Goal: Find specific page/section

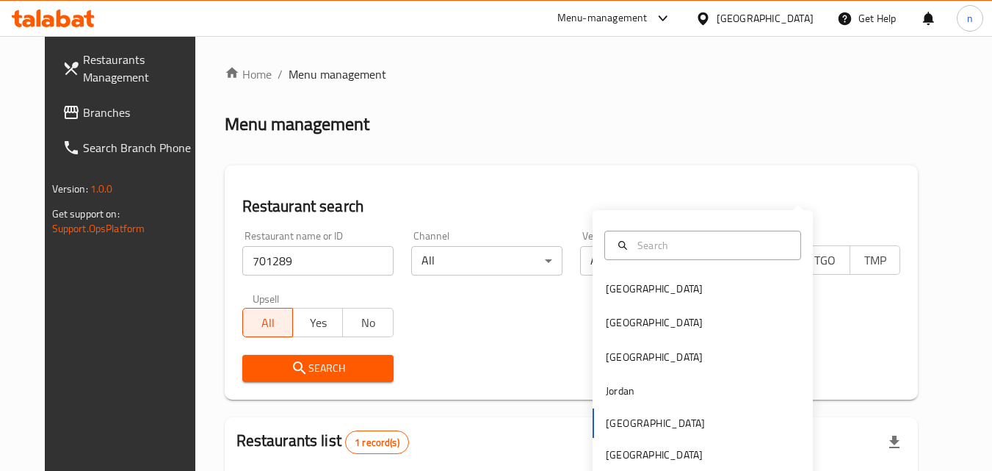
scroll to position [172, 0]
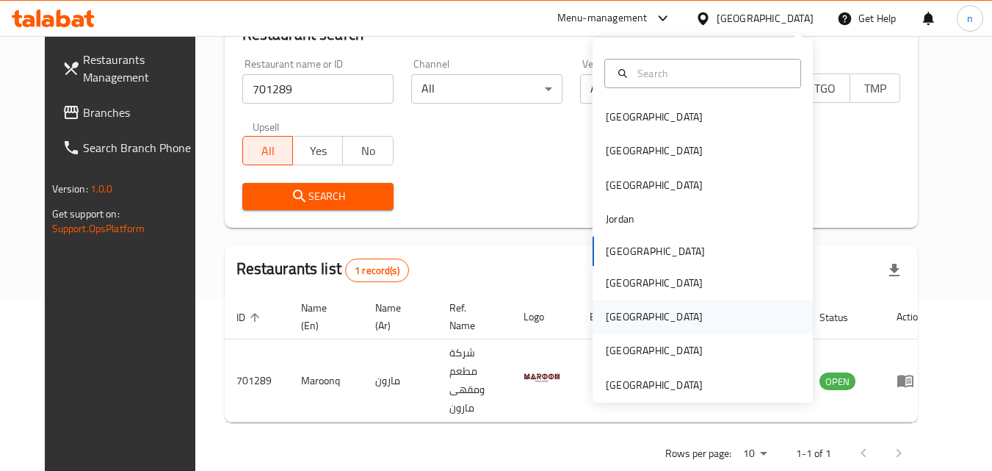
click at [606, 319] on div "[GEOGRAPHIC_DATA]" at bounding box center [654, 316] width 97 height 16
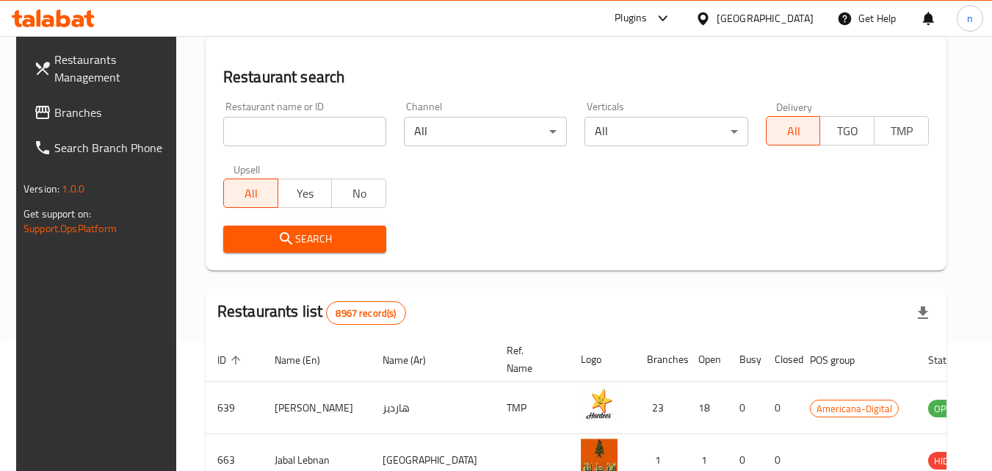
scroll to position [172, 0]
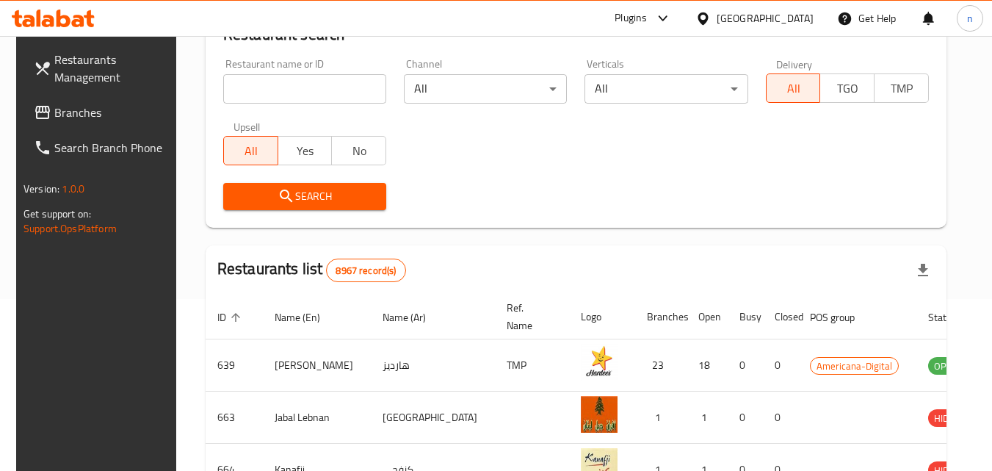
click at [82, 105] on span "Branches" at bounding box center [112, 112] width 116 height 18
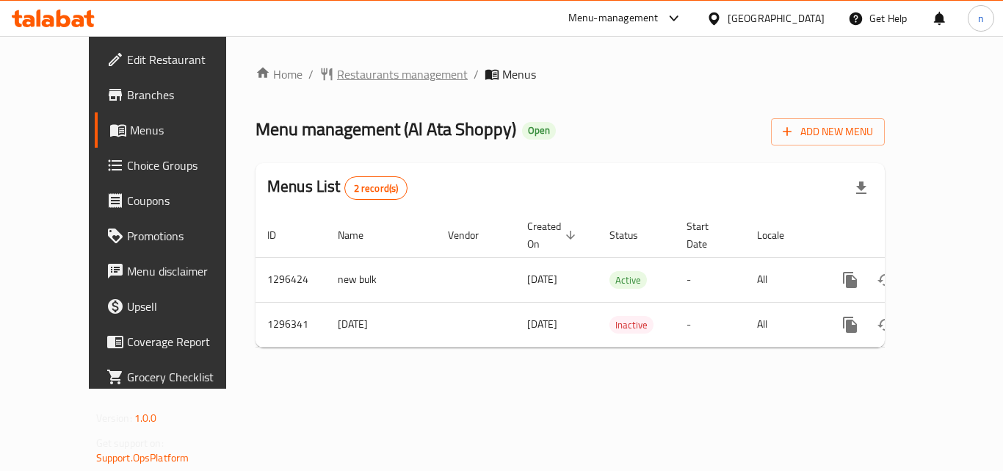
click at [337, 79] on span "Restaurants management" at bounding box center [402, 74] width 131 height 18
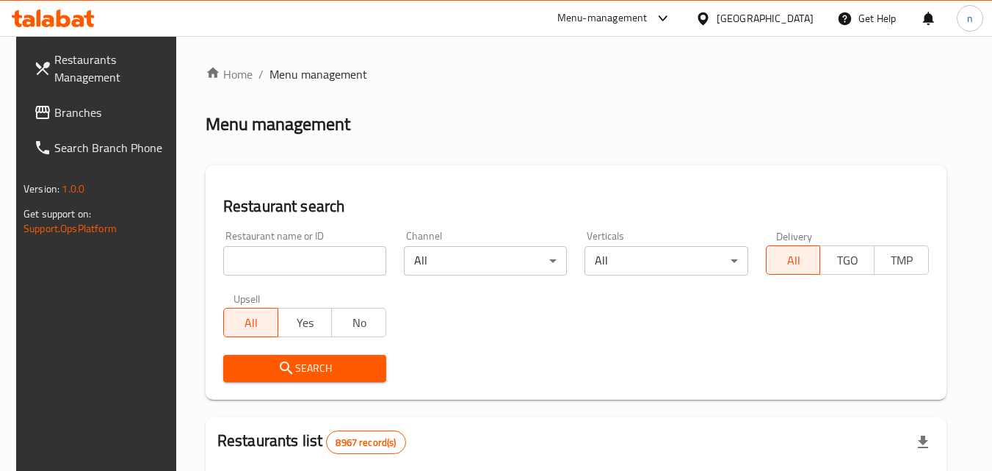
click at [311, 258] on input "search" at bounding box center [304, 260] width 163 height 29
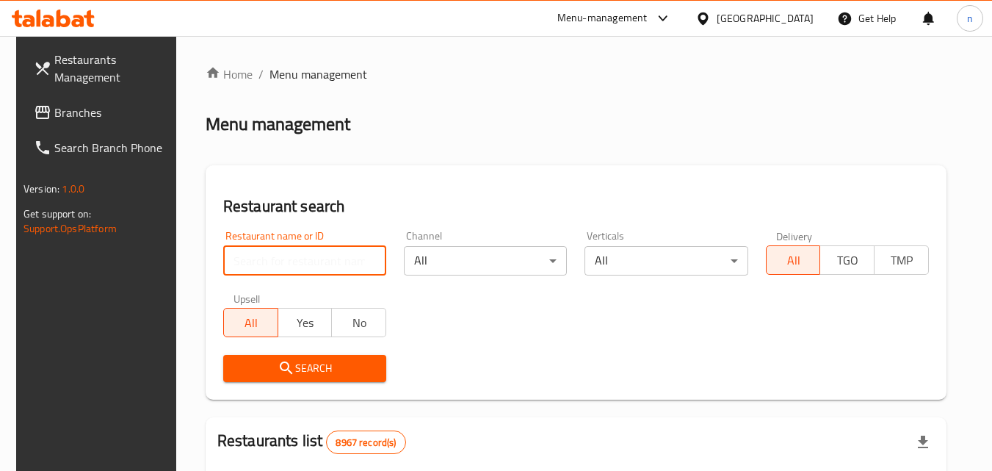
paste input "699902"
type input "699902"
click button "Search" at bounding box center [304, 368] width 163 height 27
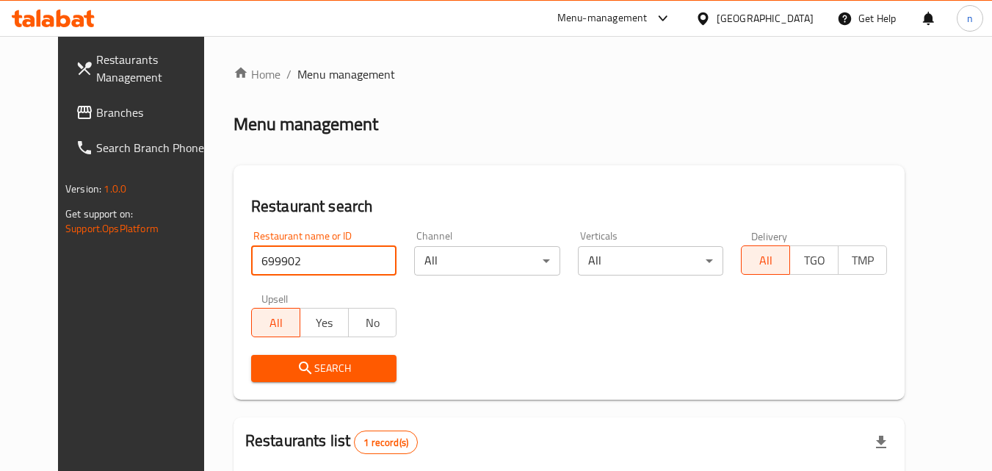
click button "Search" at bounding box center [324, 368] width 146 height 27
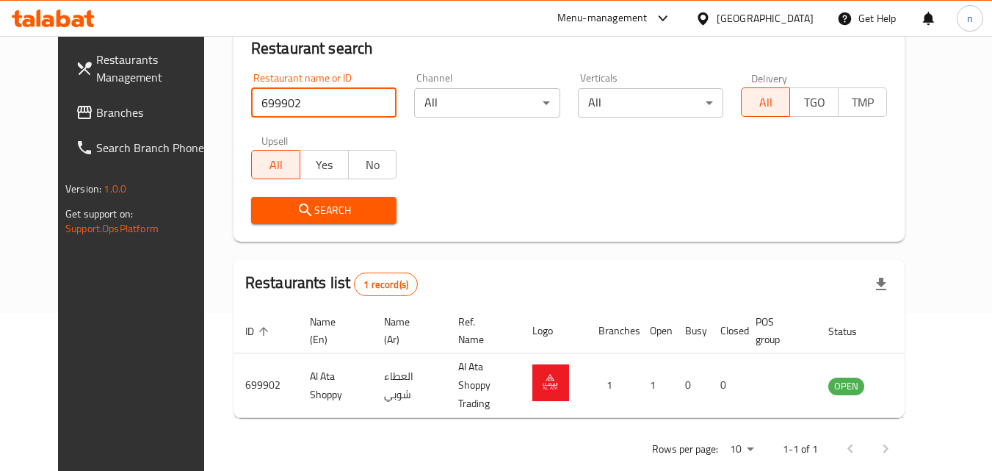
scroll to position [172, 0]
